Goal: Task Accomplishment & Management: Use online tool/utility

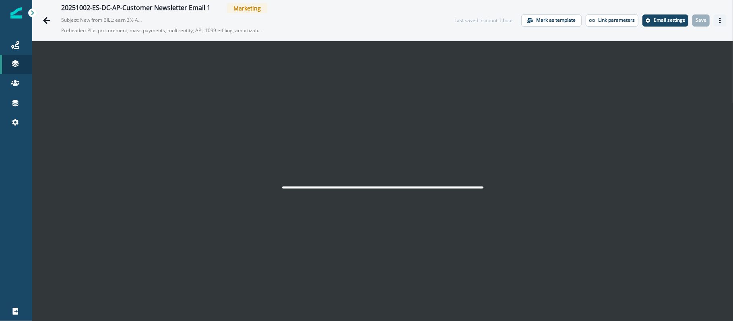
click at [714, 23] on button "Actions" at bounding box center [720, 20] width 13 height 12
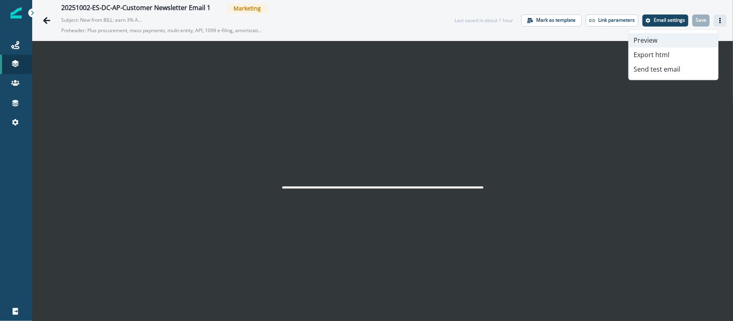
click at [675, 39] on button "Preview" at bounding box center [673, 40] width 89 height 14
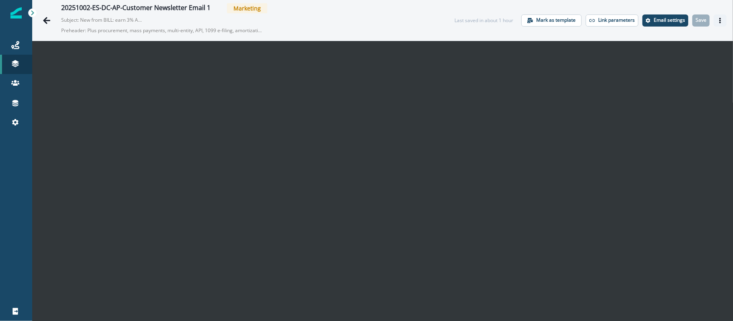
click at [718, 21] on icon "Actions" at bounding box center [721, 21] width 6 height 6
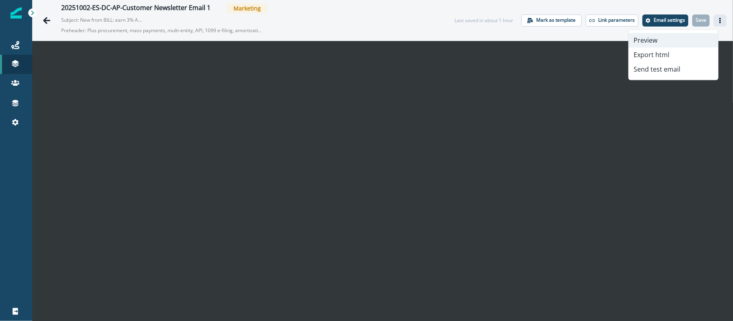
click at [678, 39] on button "Preview" at bounding box center [673, 40] width 89 height 14
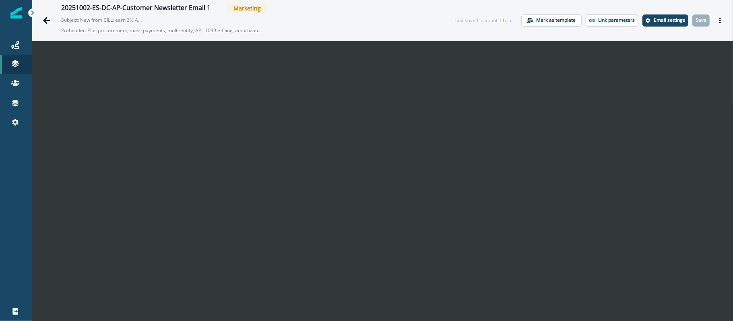
scroll to position [13, 0]
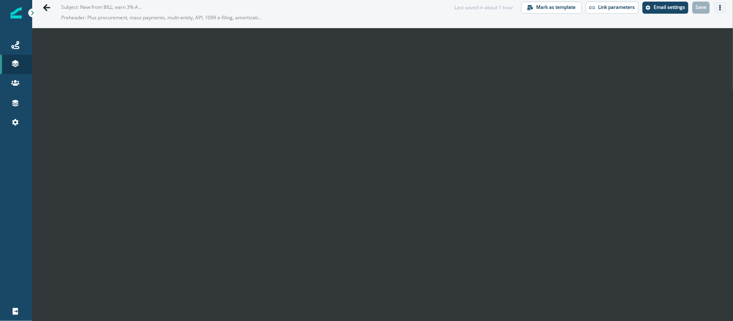
click at [714, 12] on button "Actions" at bounding box center [720, 8] width 13 height 12
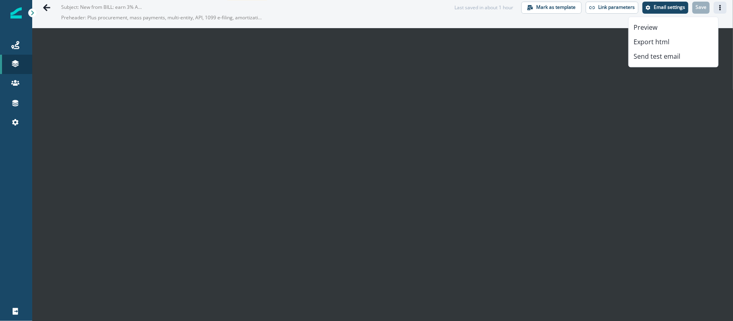
click at [718, 7] on button "Actions" at bounding box center [720, 8] width 13 height 12
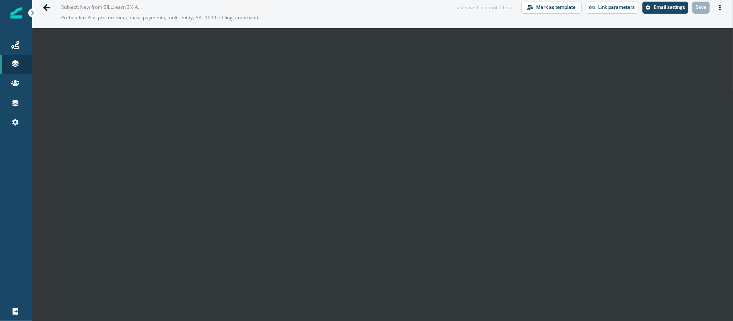
scroll to position [0, 0]
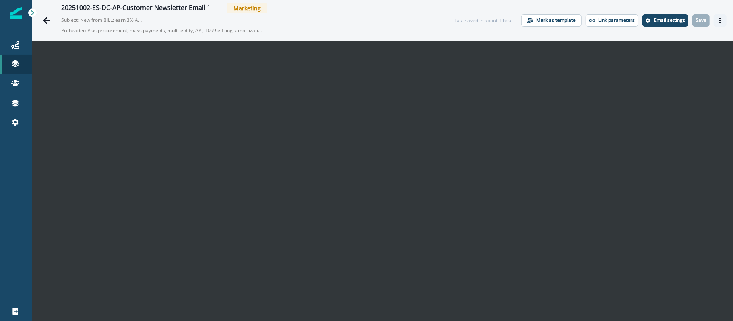
click at [720, 18] on icon "Actions" at bounding box center [721, 21] width 2 height 6
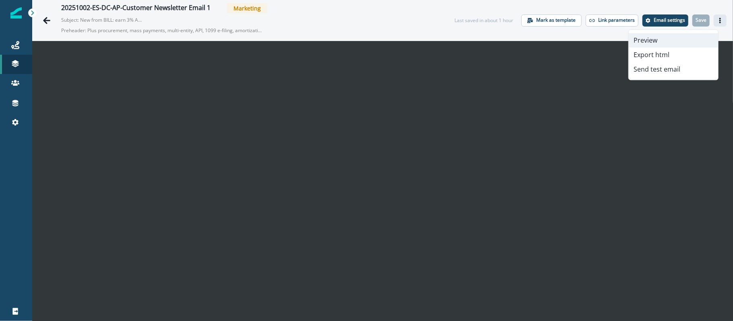
click at [677, 38] on button "Preview" at bounding box center [673, 40] width 89 height 14
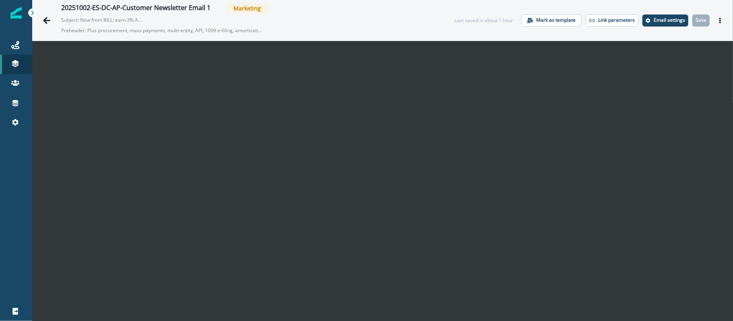
scroll to position [13, 0]
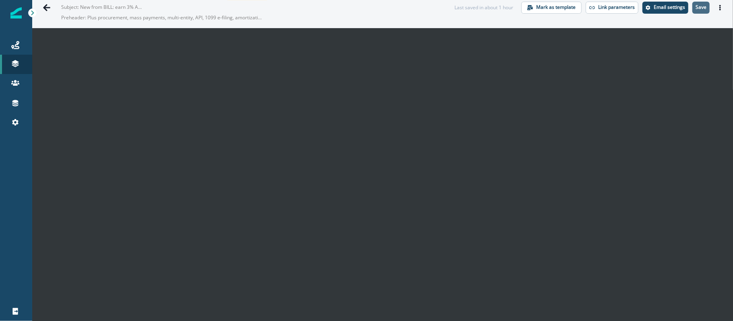
click at [696, 5] on p "Save" at bounding box center [701, 7] width 11 height 6
click at [717, 8] on button "Actions" at bounding box center [720, 8] width 13 height 12
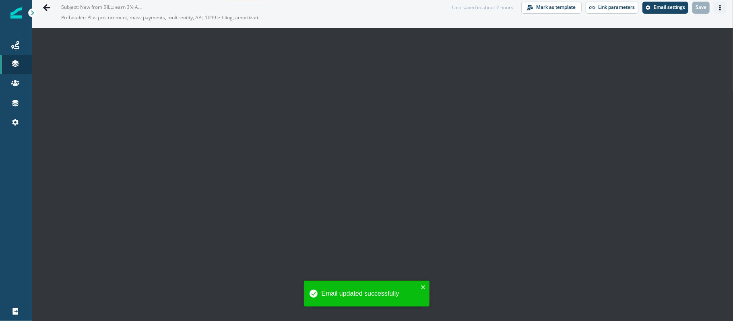
click at [718, 7] on icon "Actions" at bounding box center [721, 8] width 6 height 6
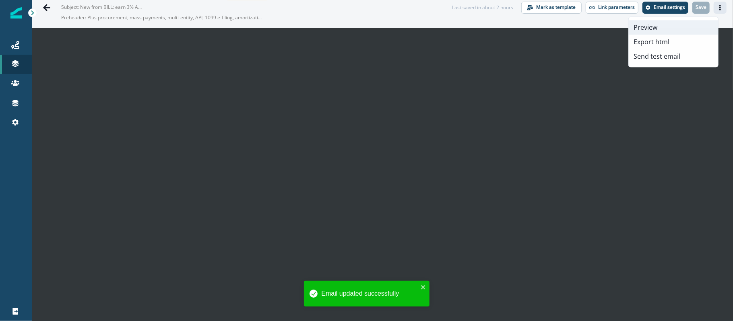
click at [678, 22] on button "Preview" at bounding box center [673, 27] width 89 height 14
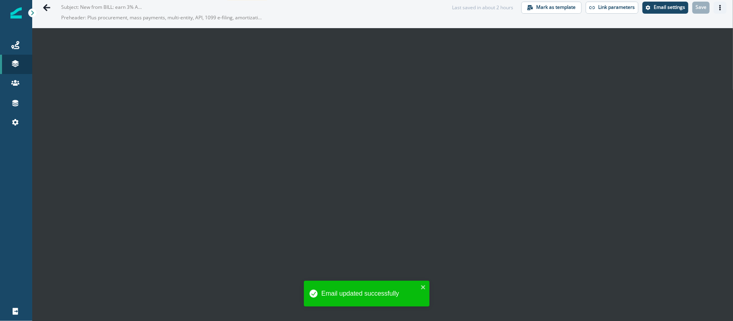
click at [714, 9] on button "Actions" at bounding box center [720, 8] width 13 height 12
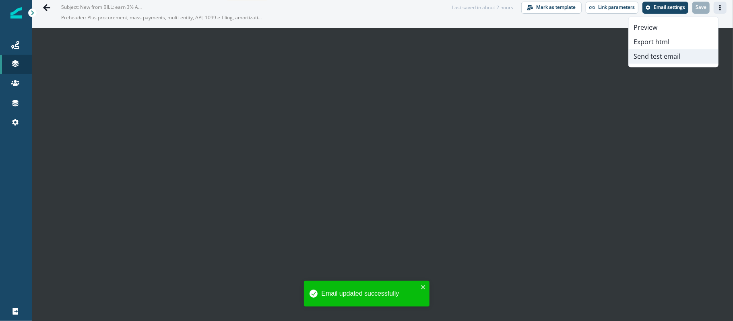
click at [666, 58] on button "Send test email" at bounding box center [673, 56] width 89 height 14
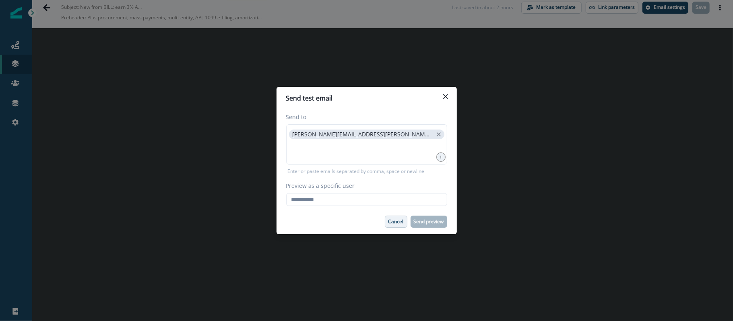
click at [393, 224] on p "Cancel" at bounding box center [396, 222] width 15 height 6
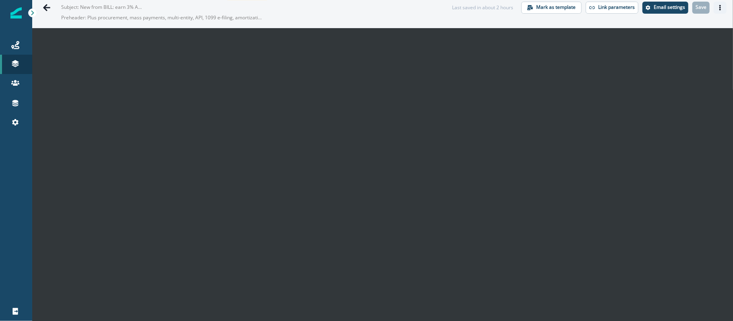
click at [716, 7] on button "Actions" at bounding box center [720, 8] width 13 height 12
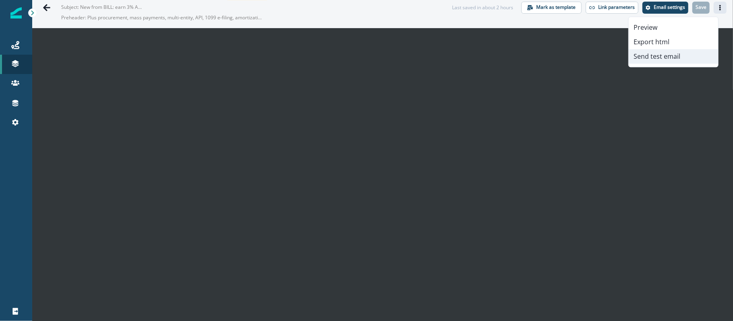
click at [667, 53] on button "Send test email" at bounding box center [673, 56] width 89 height 14
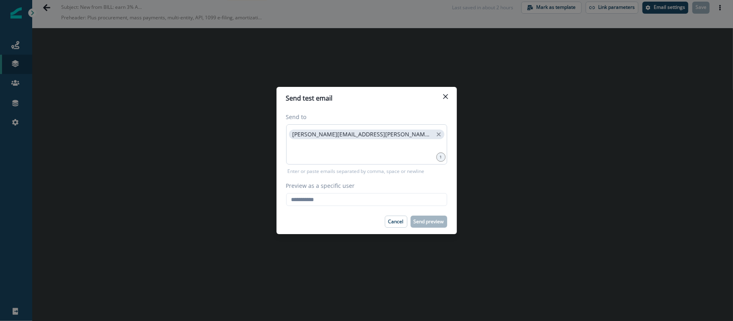
click at [379, 142] on div "nidhi.singh@hq.bill.com" at bounding box center [366, 144] width 161 height 40
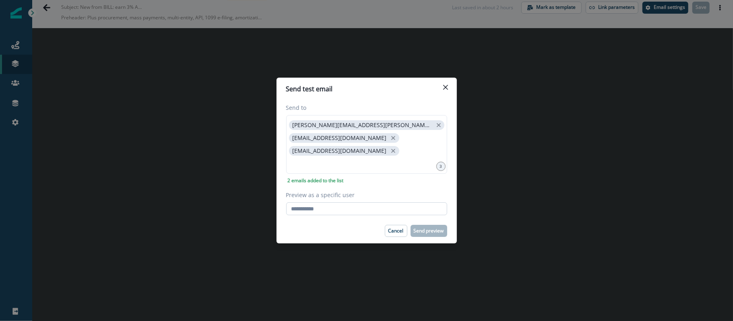
click at [337, 203] on input "Preview as a specific user" at bounding box center [366, 209] width 161 height 13
click at [339, 204] on input "Preview as a specific user" at bounding box center [366, 209] width 161 height 13
paste input "**********"
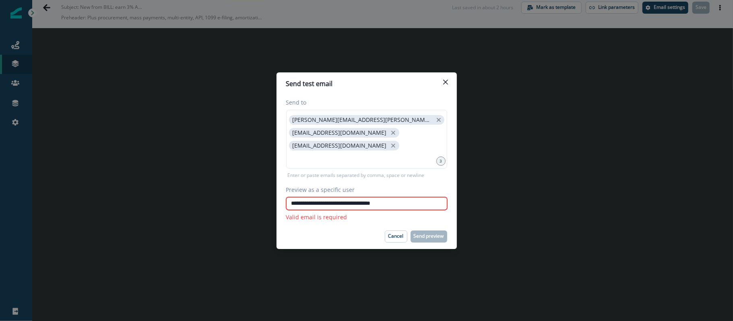
drag, startPoint x: 339, startPoint y: 199, endPoint x: 441, endPoint y: 197, distance: 102.7
click at [441, 197] on input "**********" at bounding box center [366, 203] width 161 height 13
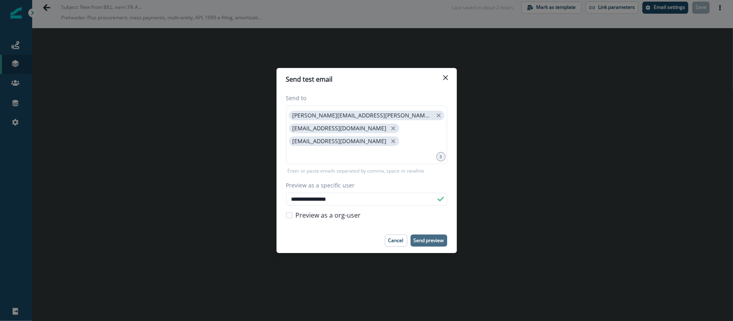
type input "**********"
click at [430, 238] on p "Send preview" at bounding box center [429, 241] width 30 height 6
